Goal: Task Accomplishment & Management: Use online tool/utility

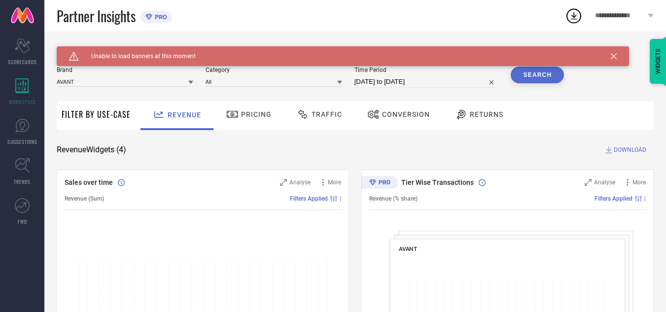
click at [616, 58] on icon at bounding box center [614, 56] width 6 height 6
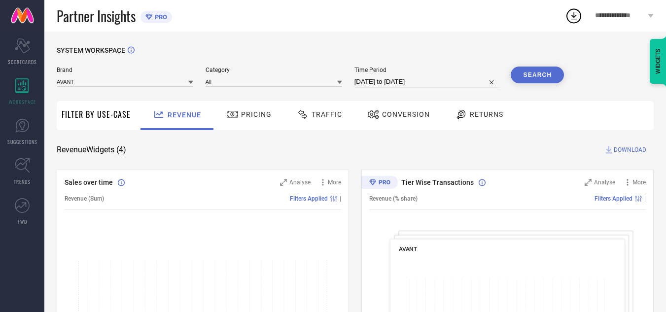
click at [337, 111] on span "Traffic" at bounding box center [327, 114] width 31 height 8
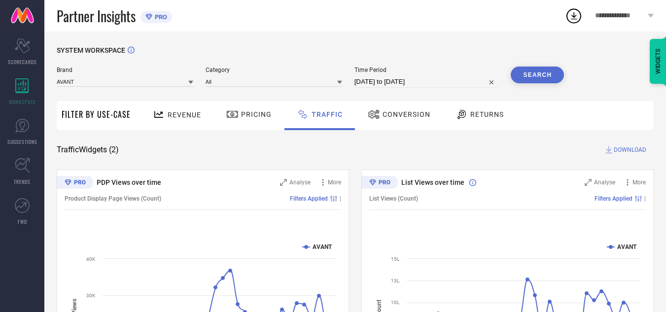
click at [427, 84] on input "[DATE] to [DATE]" at bounding box center [426, 82] width 144 height 12
select select "8"
select select "2025"
select select "9"
select select "2025"
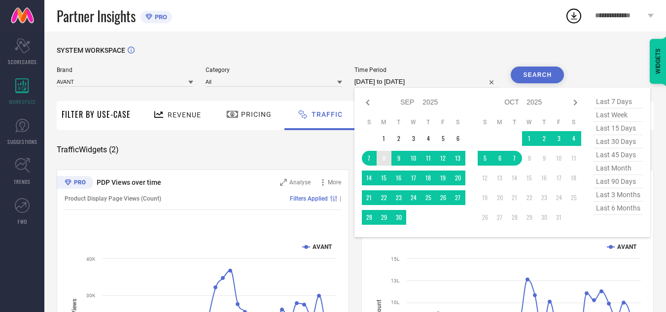
click at [379, 170] on table "S M T W T F S 1 2 3 4 5 6 7 8 9 10 11 12 13 14 15 16 17 18 19 20 21 22 23 24 25…" at bounding box center [414, 171] width 104 height 116
click at [386, 179] on td "15" at bounding box center [384, 178] width 15 height 15
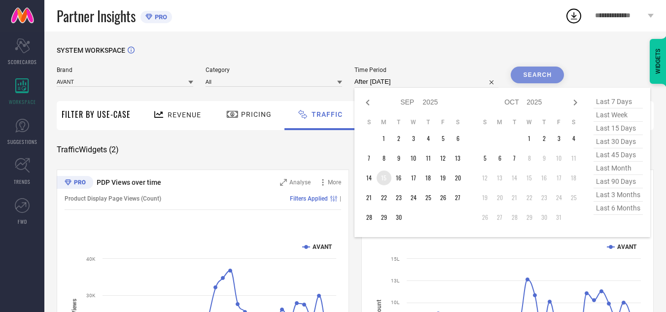
type input "[DATE] to [DATE]"
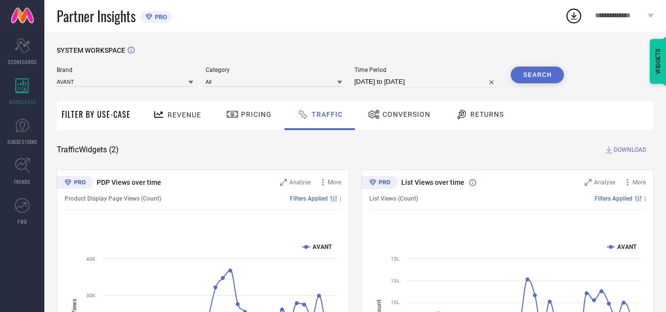
click at [526, 82] on button "Search" at bounding box center [537, 75] width 53 height 17
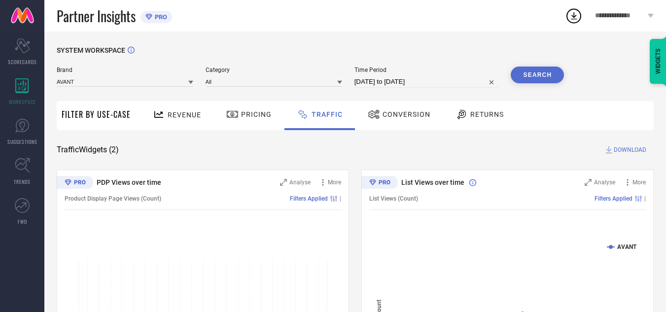
select select "8"
select select "2025"
select select "9"
select select "2025"
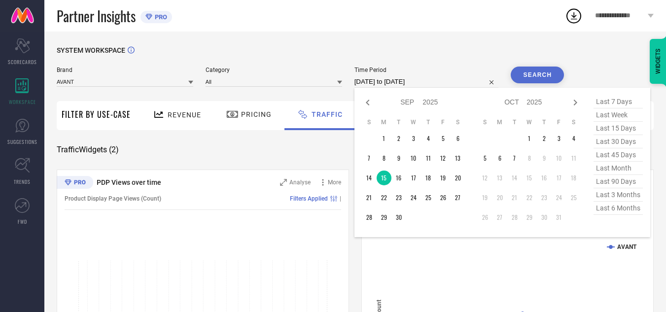
click at [405, 80] on input "[DATE] to [DATE]" at bounding box center [426, 82] width 144 height 12
click at [381, 138] on td "1" at bounding box center [384, 138] width 15 height 15
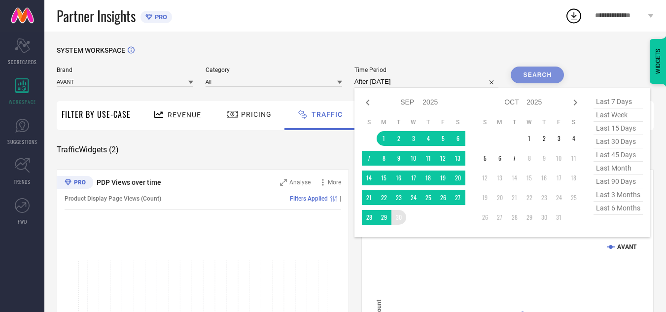
type input "[DATE] to [DATE]"
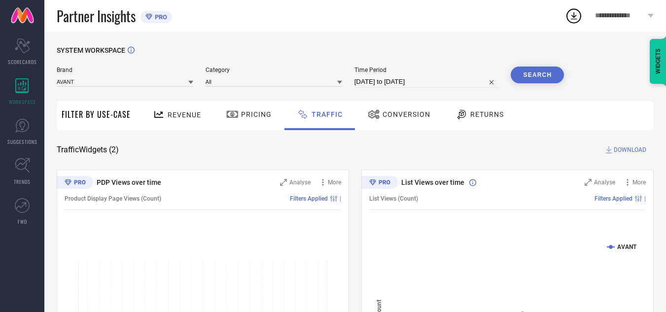
click at [532, 70] on button "Search" at bounding box center [537, 75] width 53 height 17
click at [623, 153] on span "DOWNLOAD" at bounding box center [630, 150] width 33 height 10
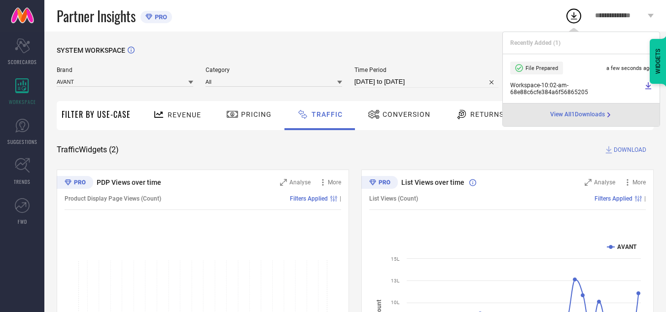
click at [398, 14] on div "Partner Insights PRO" at bounding box center [311, 16] width 508 height 32
